Goal: Task Accomplishment & Management: Manage account settings

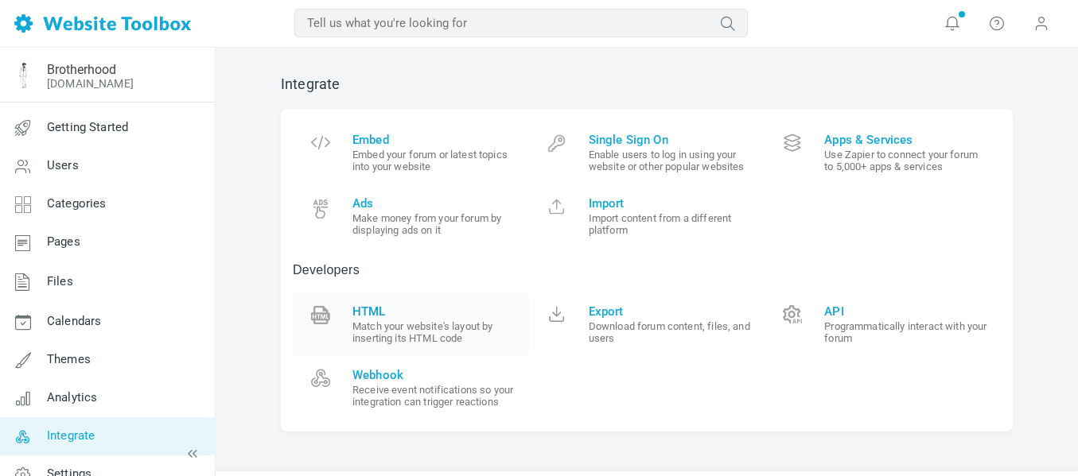
click at [377, 325] on small "Match your website's layout by inserting its HTML code" at bounding box center [434, 333] width 165 height 24
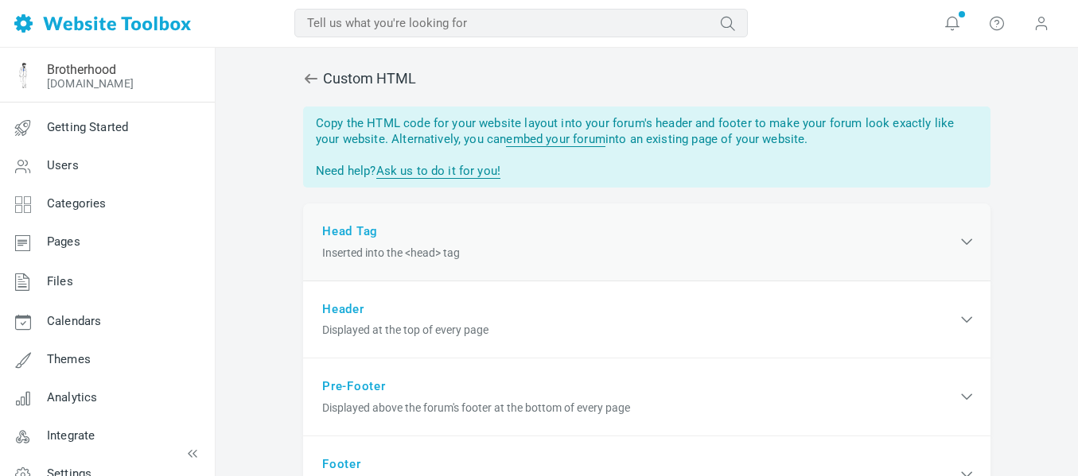
click at [515, 267] on div "Head Tag Inserted into the <head> tag" at bounding box center [646, 243] width 687 height 78
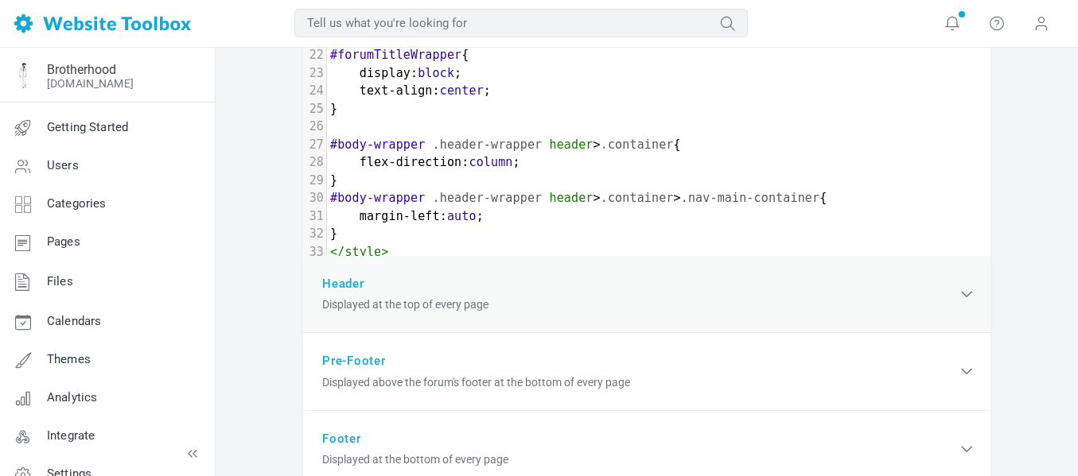
click at [465, 289] on div "Header Displayed at the top of every page" at bounding box center [646, 295] width 687 height 78
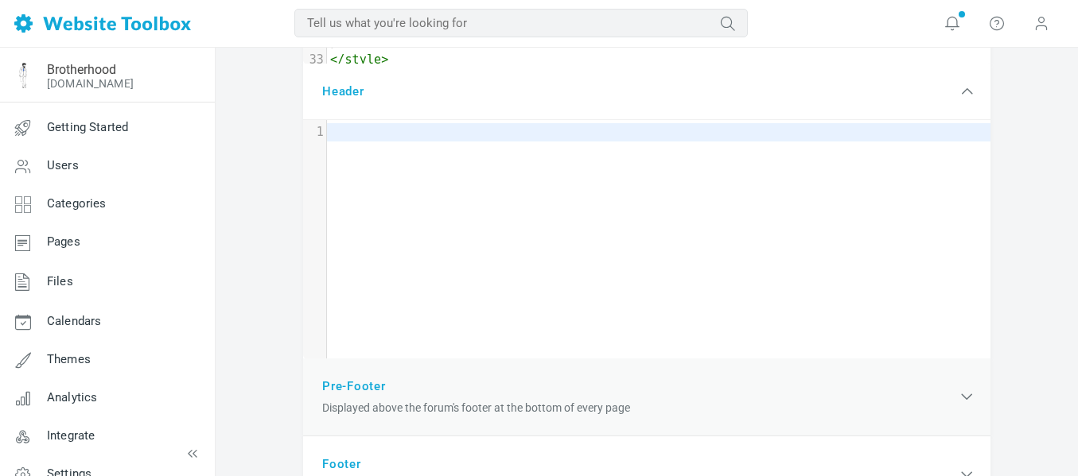
click at [446, 389] on div "Pre-Footer Displayed above the forum's footer at the bottom of every page" at bounding box center [646, 398] width 687 height 78
click at [430, 402] on span "Displayed at the bottom of every page" at bounding box center [639, 408] width 635 height 17
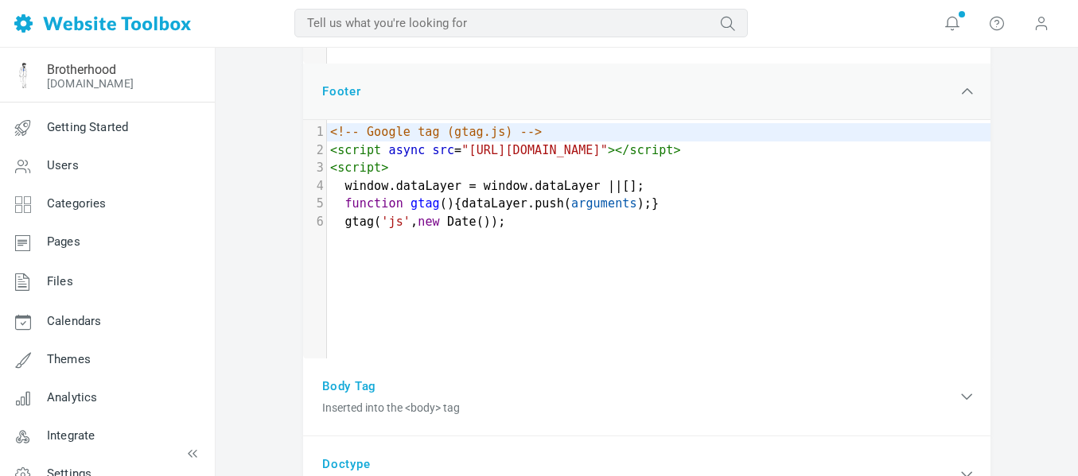
click at [854, 80] on div "Footer Displayed at the bottom of every page" at bounding box center [646, 92] width 687 height 57
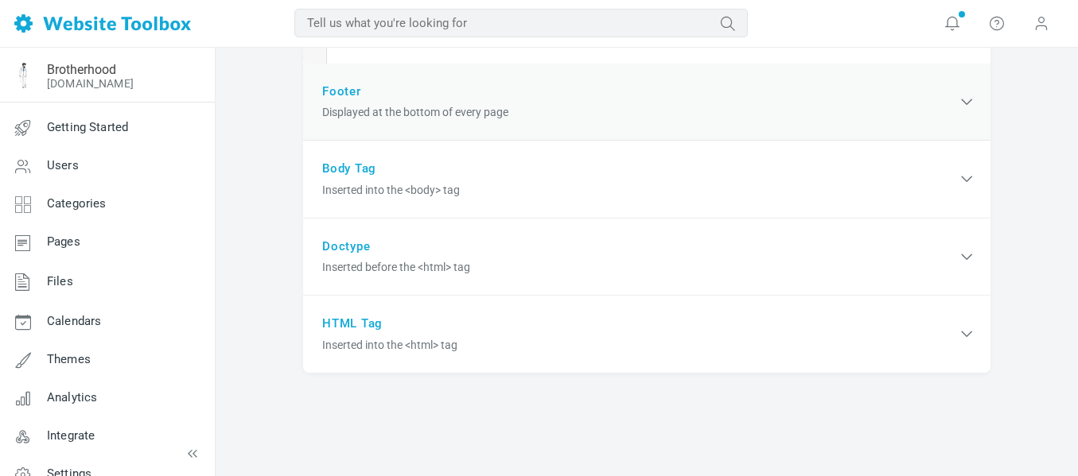
click at [854, 80] on div "Footer Displayed at the bottom of every page" at bounding box center [646, 103] width 687 height 78
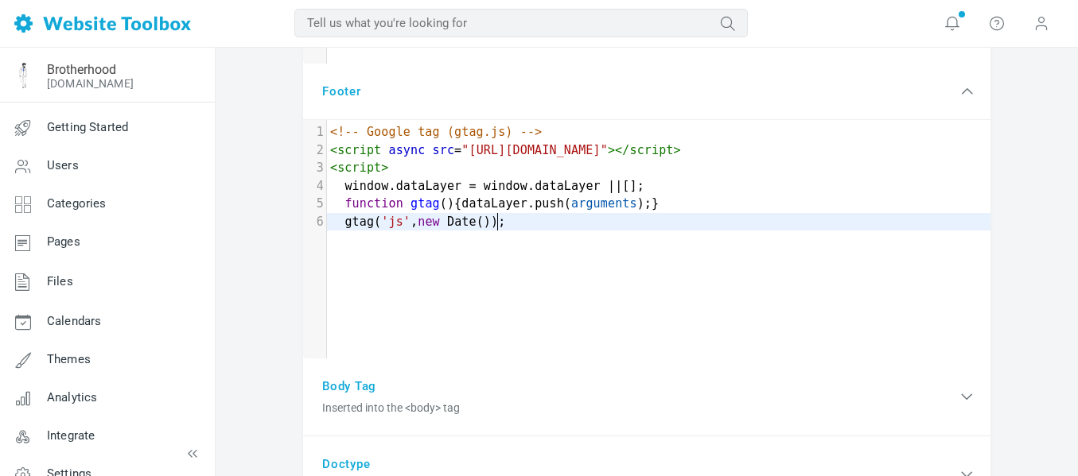
click at [515, 228] on pre "gtag ( 'js' , new Date ());" at bounding box center [663, 222] width 672 height 18
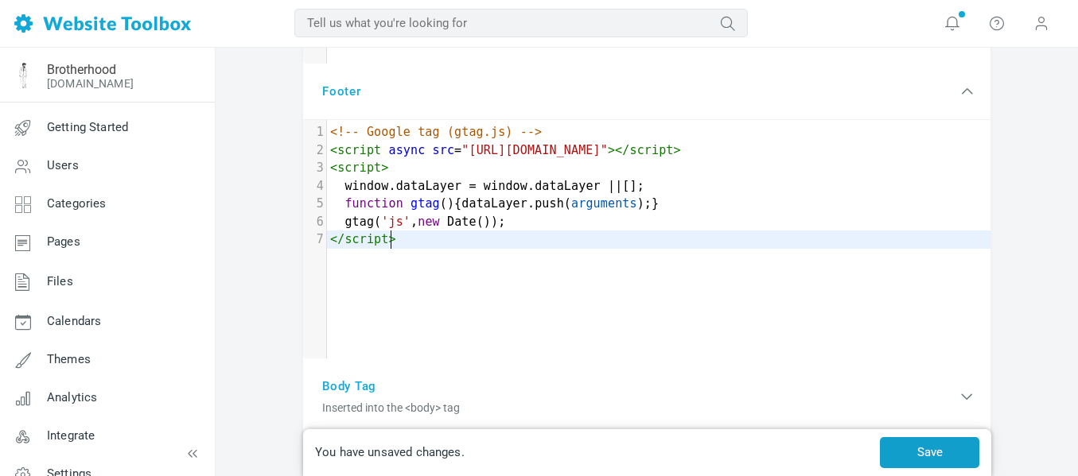
type textarea "</script>"
click at [888, 447] on button "Save" at bounding box center [929, 452] width 99 height 31
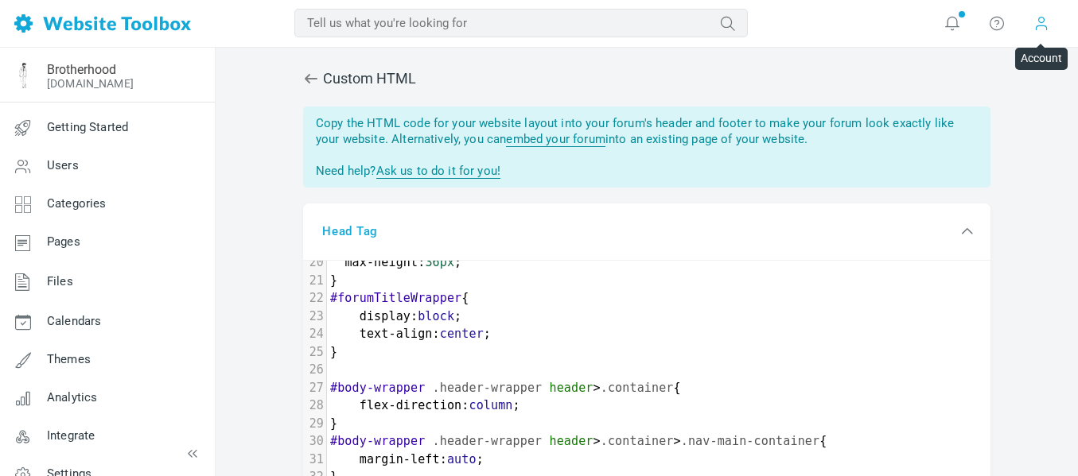
click at [1040, 18] on span at bounding box center [1041, 23] width 16 height 16
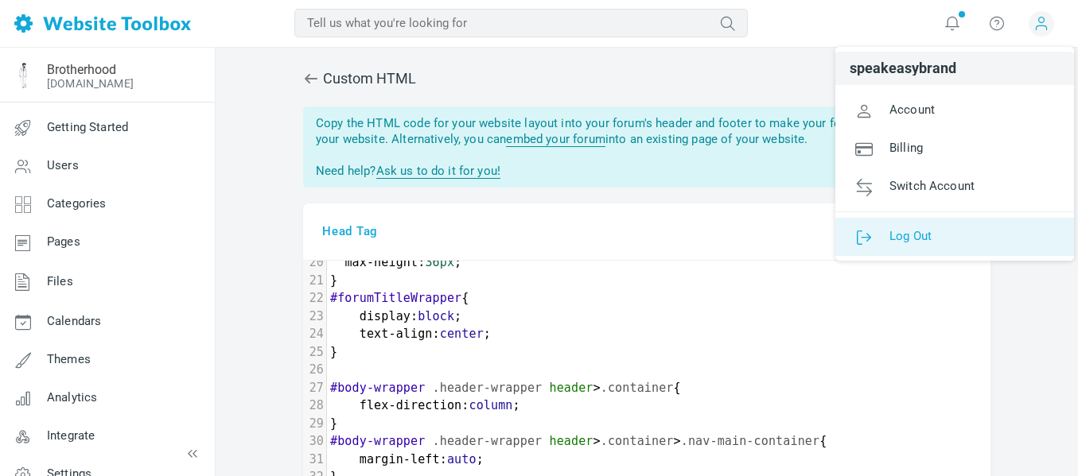
click at [946, 227] on link "Log Out" at bounding box center [954, 237] width 239 height 38
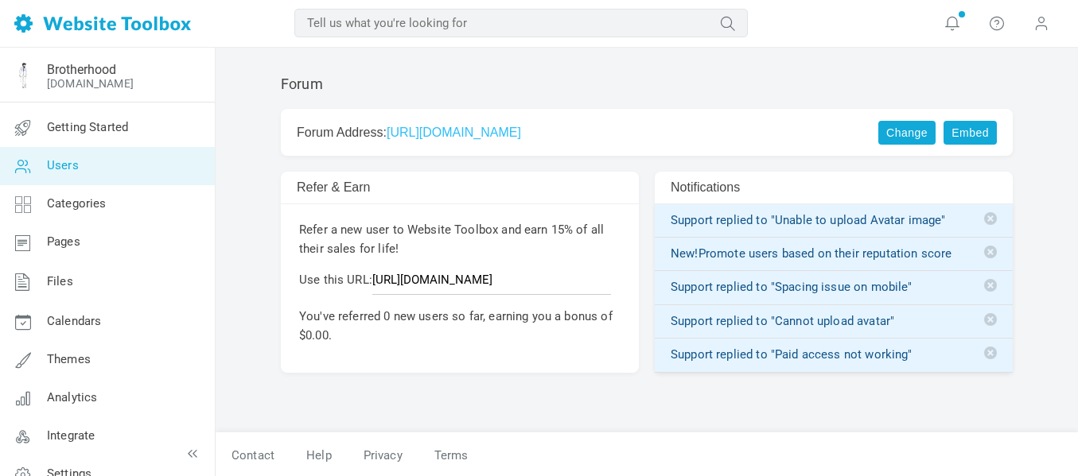
click at [103, 163] on link "Users" at bounding box center [107, 166] width 216 height 38
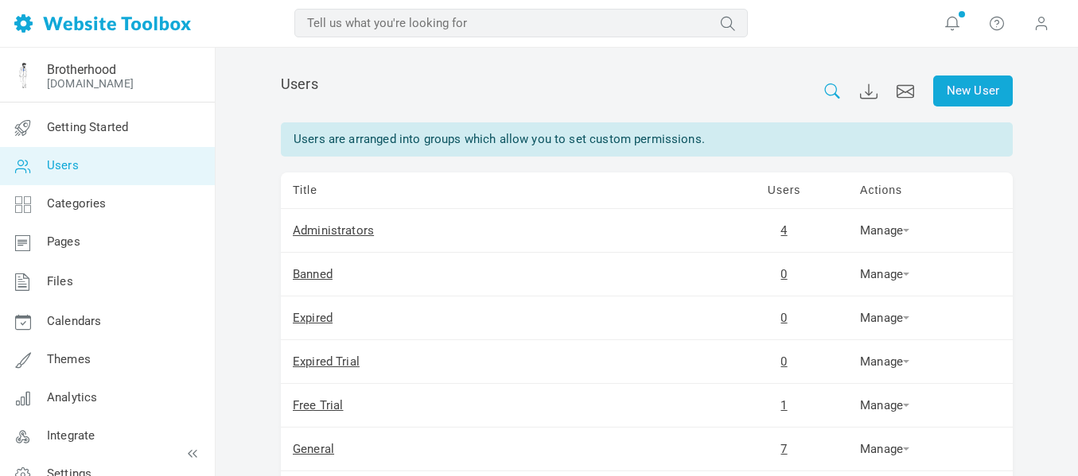
click at [835, 95] on icon at bounding box center [831, 91] width 15 height 15
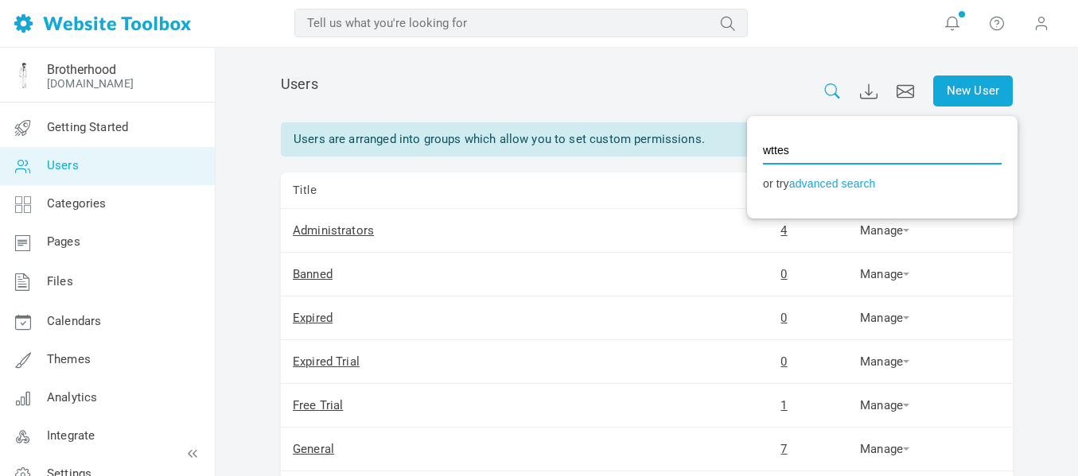
type input "wttest"
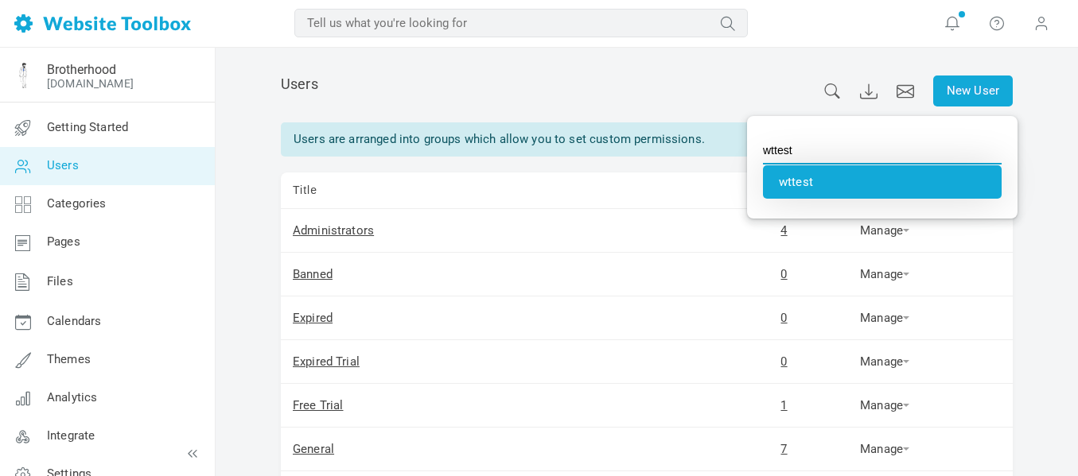
click at [806, 174] on li "wttest" at bounding box center [882, 181] width 239 height 33
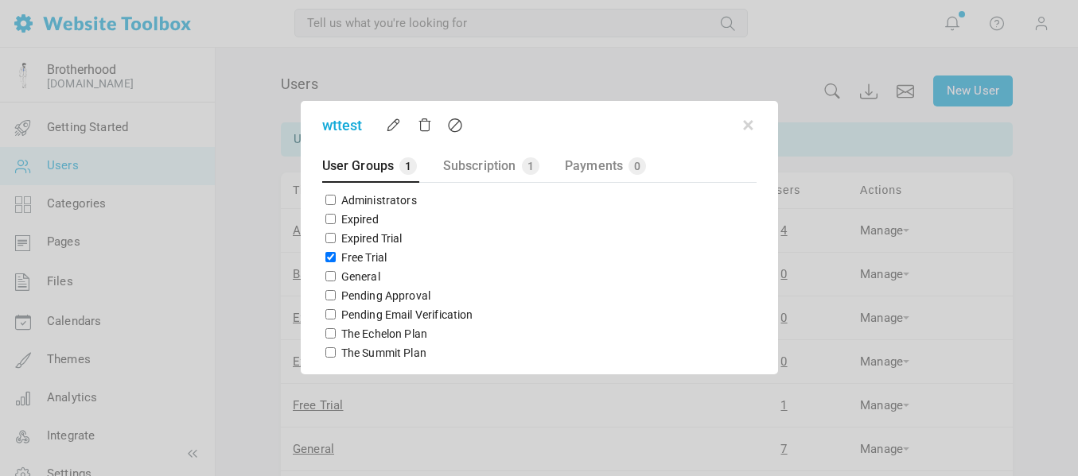
click at [425, 133] on span "wttest" at bounding box center [517, 125] width 391 height 21
click at [424, 126] on link at bounding box center [425, 125] width 14 height 14
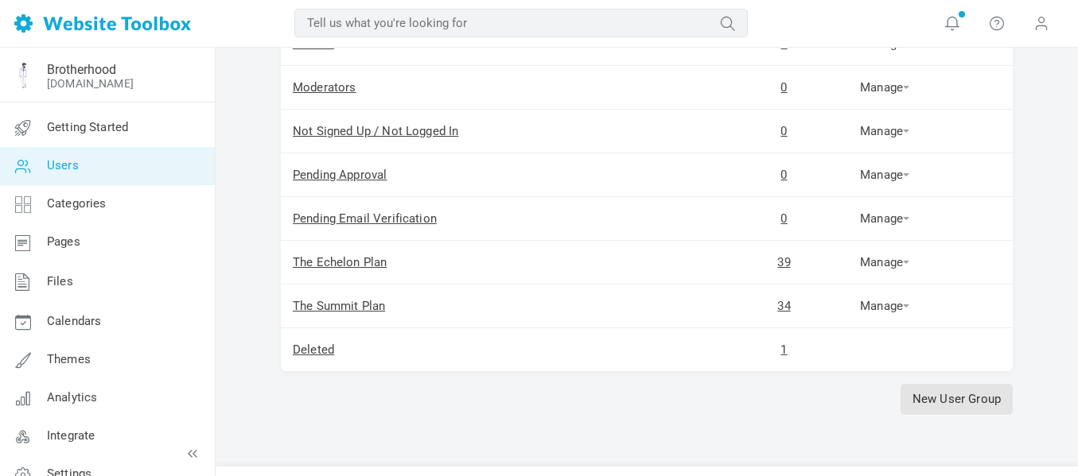
scroll to position [492, 0]
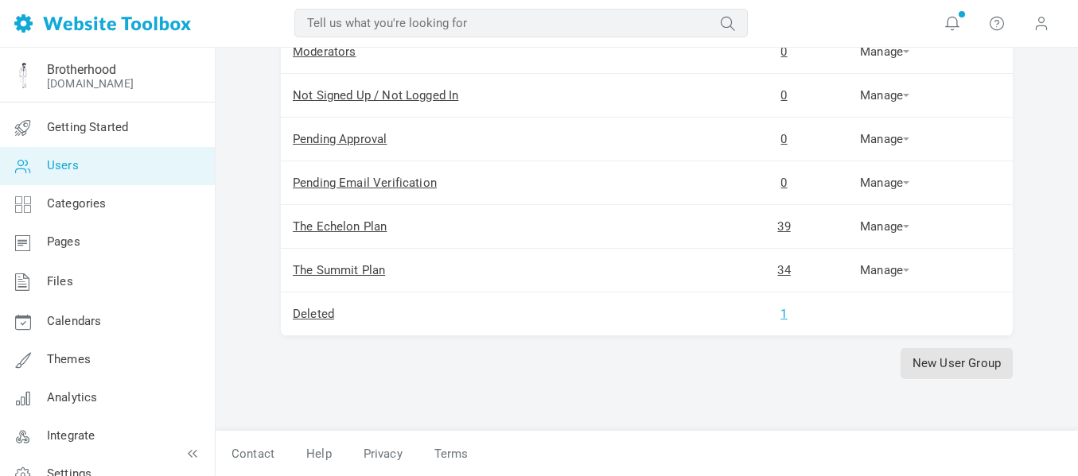
click at [780, 314] on link "1" at bounding box center [783, 314] width 6 height 14
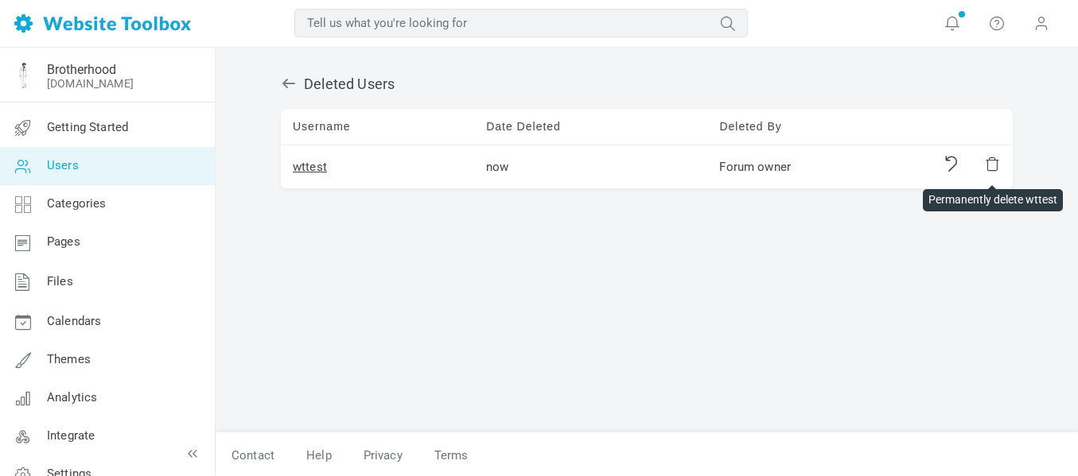
drag, startPoint x: 994, startPoint y: 165, endPoint x: 613, endPoint y: 50, distance: 397.8
click at [994, 165] on link at bounding box center [992, 164] width 16 height 16
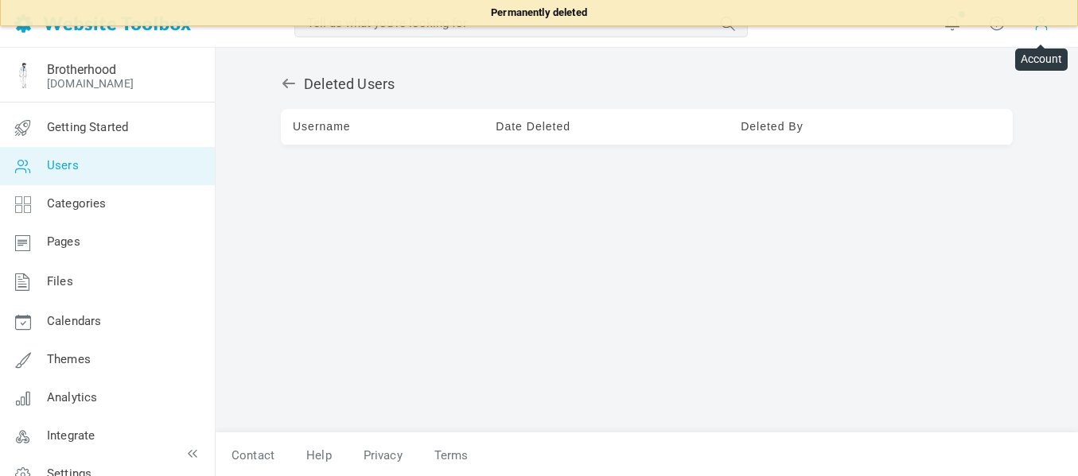
click at [1040, 26] on span at bounding box center [1041, 22] width 16 height 17
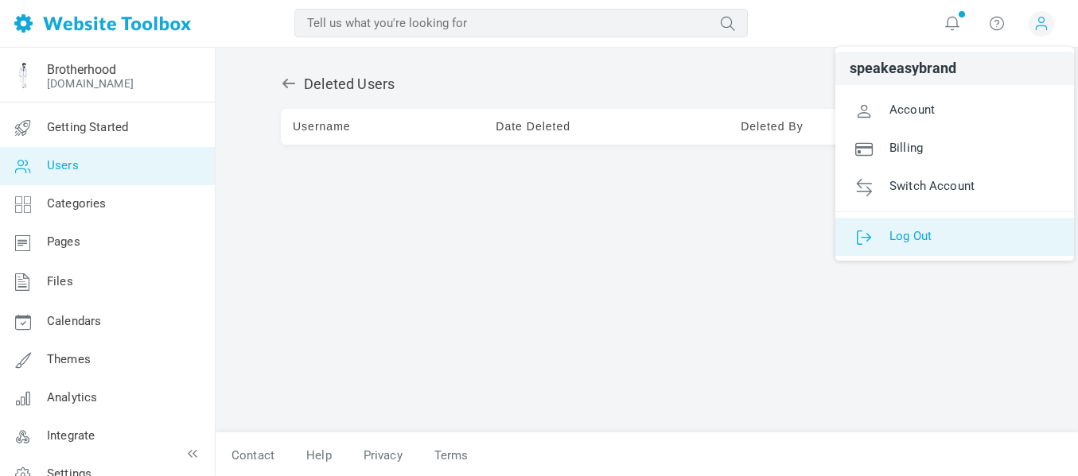
click at [907, 227] on link "Log Out" at bounding box center [954, 237] width 239 height 38
